Goal: Transaction & Acquisition: Purchase product/service

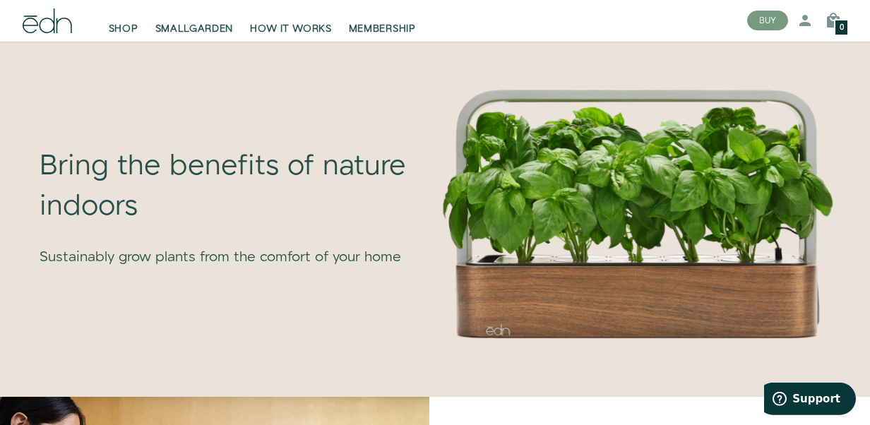
scroll to position [955, 0]
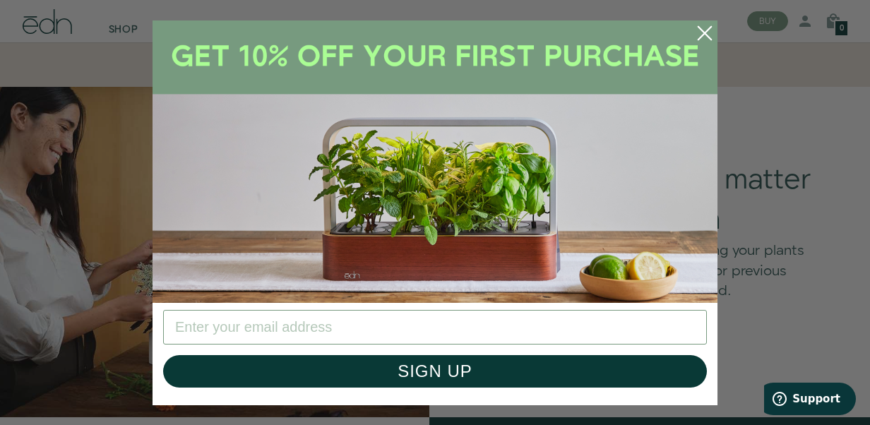
click at [706, 30] on circle "Close dialog" at bounding box center [704, 33] width 31 height 31
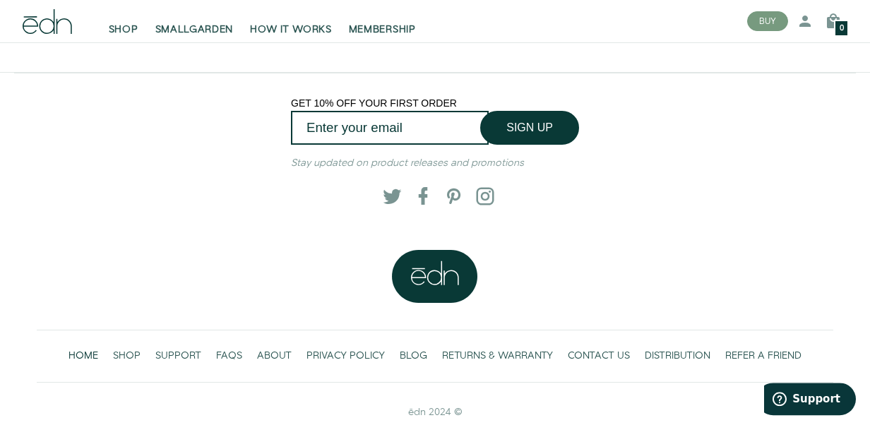
scroll to position [3001, 0]
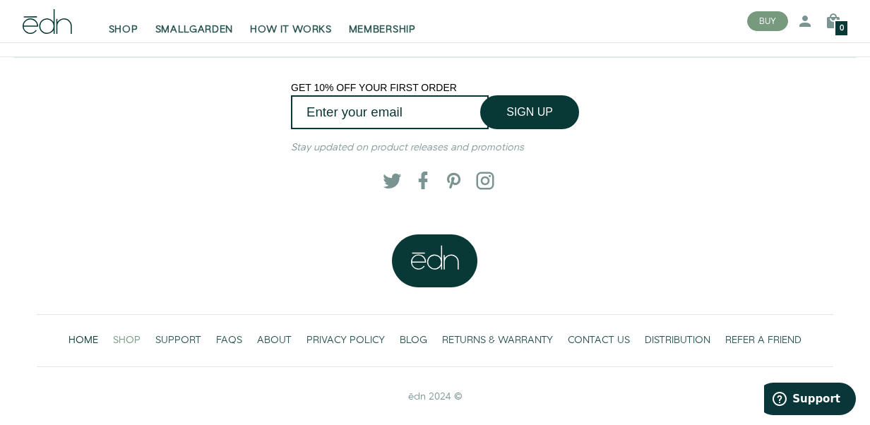
click at [128, 339] on span "SHOP" at bounding box center [127, 340] width 28 height 14
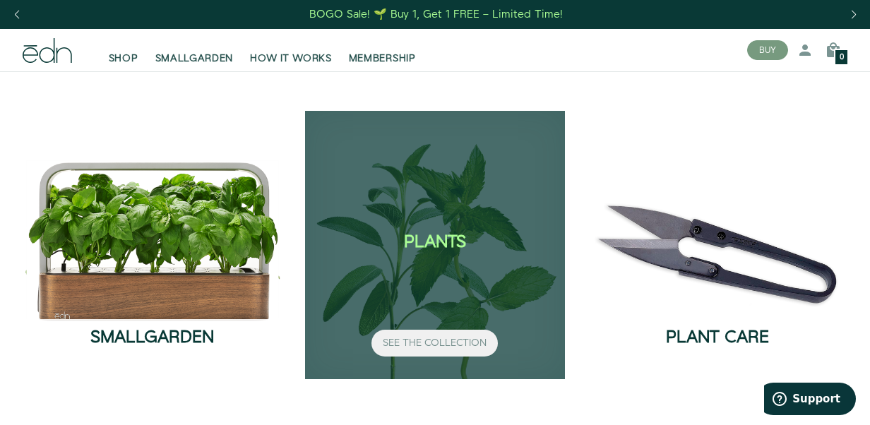
click at [422, 344] on button "SEE THE COLLECTION" at bounding box center [435, 343] width 126 height 27
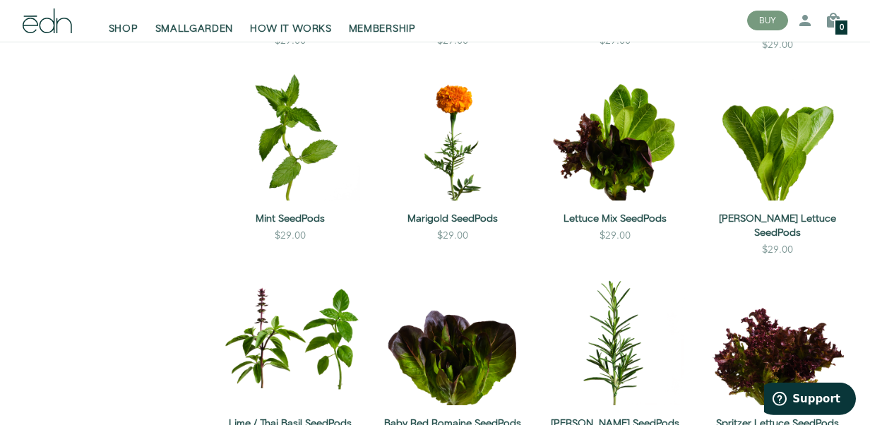
scroll to position [661, 0]
